Goal: Find contact information: Obtain details needed to contact an individual or organization

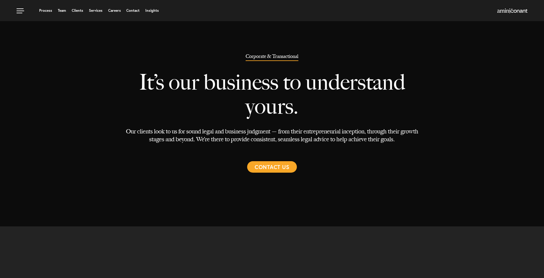
select select "Austin"
select select "Business and Civil Litigation"
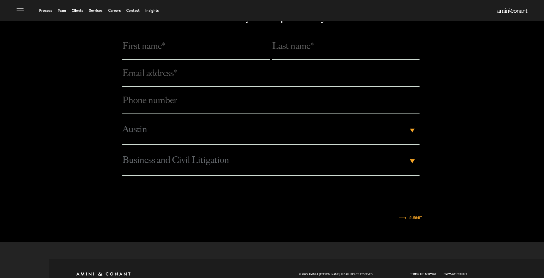
scroll to position [1462, 0]
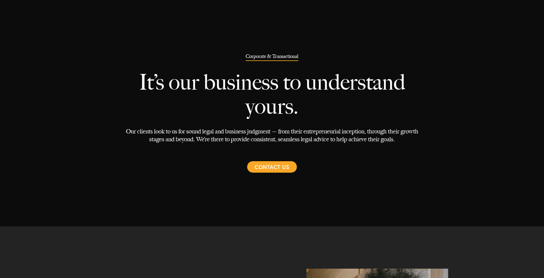
select select "Austin"
select select "Business and Civil Litigation"
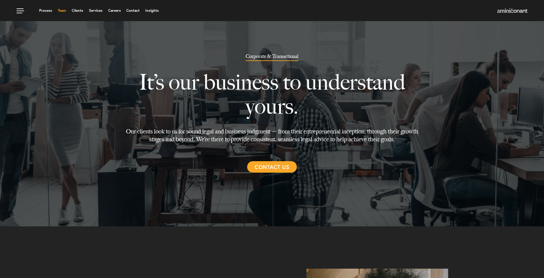
click at [61, 11] on link "Team" at bounding box center [62, 11] width 8 height 4
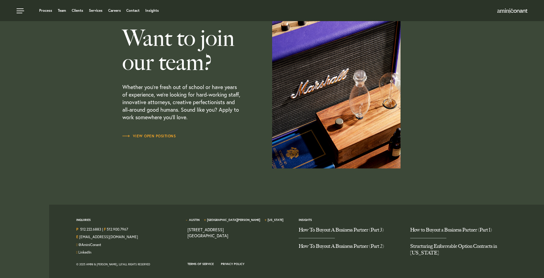
scroll to position [1782, 0]
click at [195, 222] on link "Austin" at bounding box center [194, 220] width 11 height 4
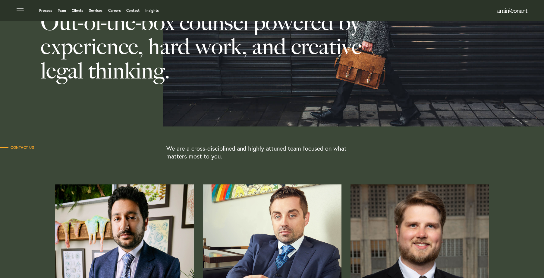
scroll to position [0, 0]
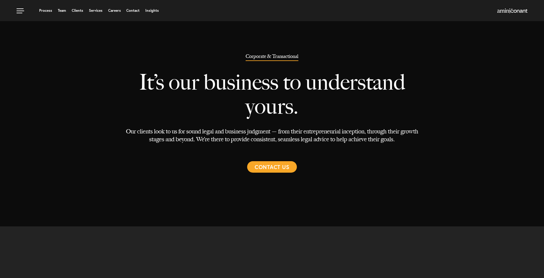
select select "Austin"
select select "Business and Civil Litigation"
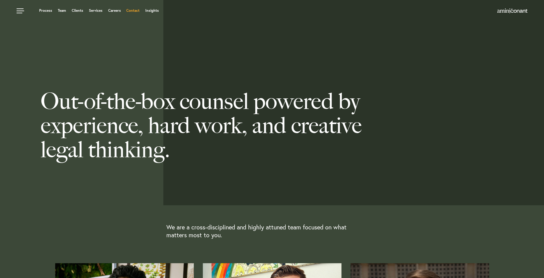
click at [136, 12] on link "Contact" at bounding box center [132, 11] width 13 height 4
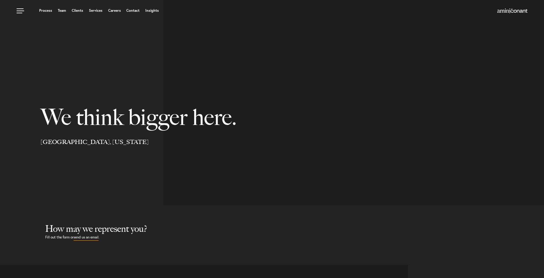
select select "Austin"
select select "Business and Civil Litigation"
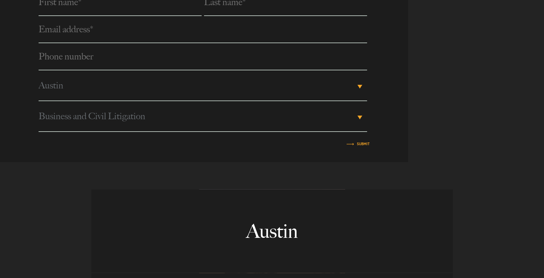
scroll to position [337, 0]
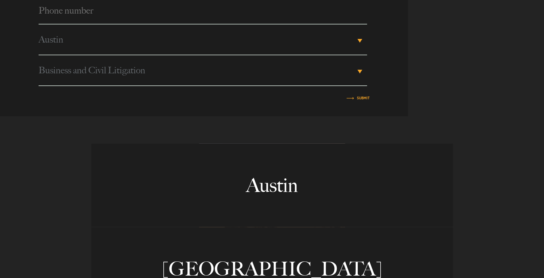
click at [208, 59] on span "Business and Civil Litigation" at bounding box center [197, 70] width 317 height 30
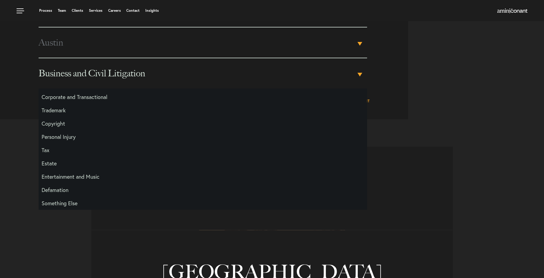
scroll to position [278, 0]
